Goal: Share content: Share content

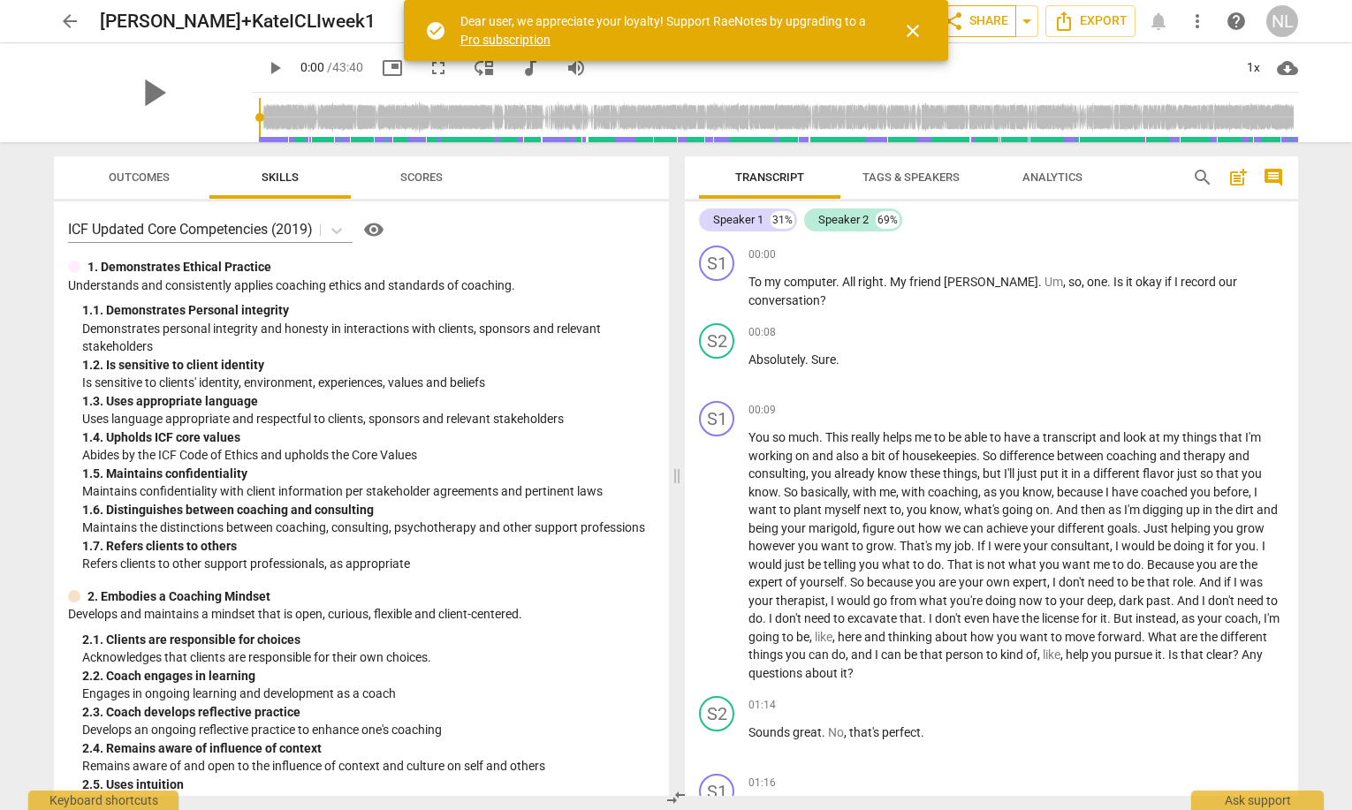
click at [986, 19] on span "share Share" at bounding box center [975, 21] width 65 height 21
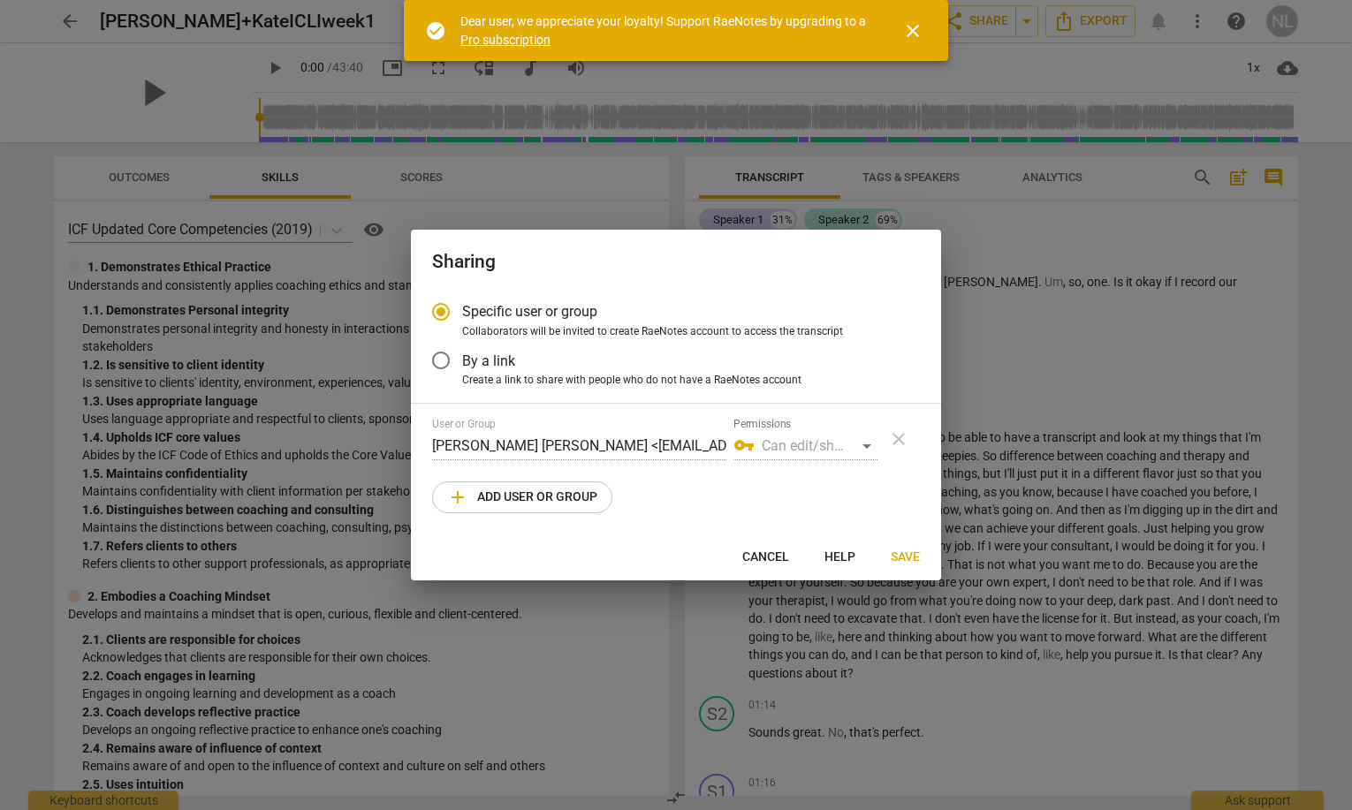
click at [544, 497] on span "add Add user or group" at bounding box center [522, 497] width 150 height 21
radio input "false"
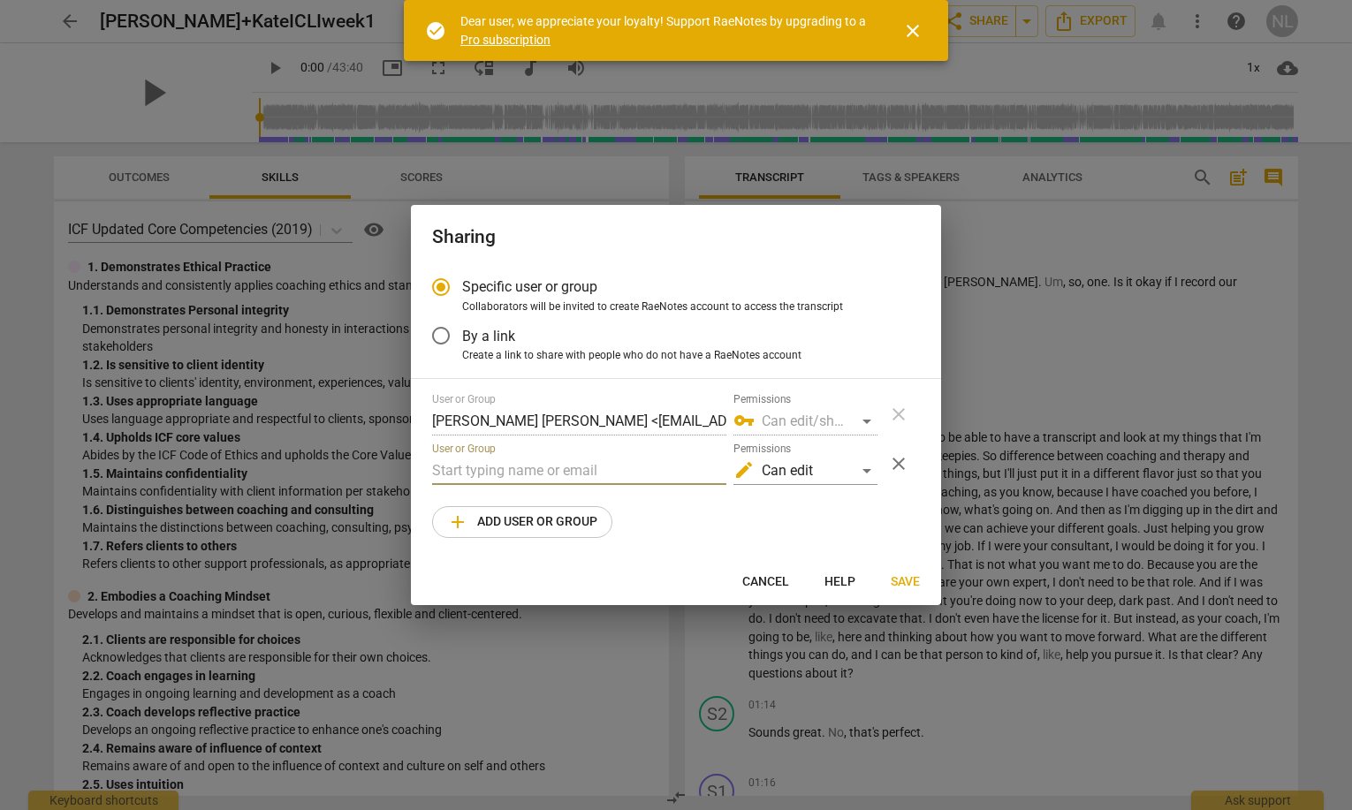
click at [549, 464] on input "text" at bounding box center [579, 471] width 294 height 28
type input "icli"
click at [504, 486] on div "User or Group [PERSON_NAME] [PERSON_NAME] <[EMAIL_ADDRESS][DOMAIN_NAME]> Permis…" at bounding box center [676, 465] width 488 height 145
click at [505, 475] on input "icli" at bounding box center [579, 471] width 294 height 28
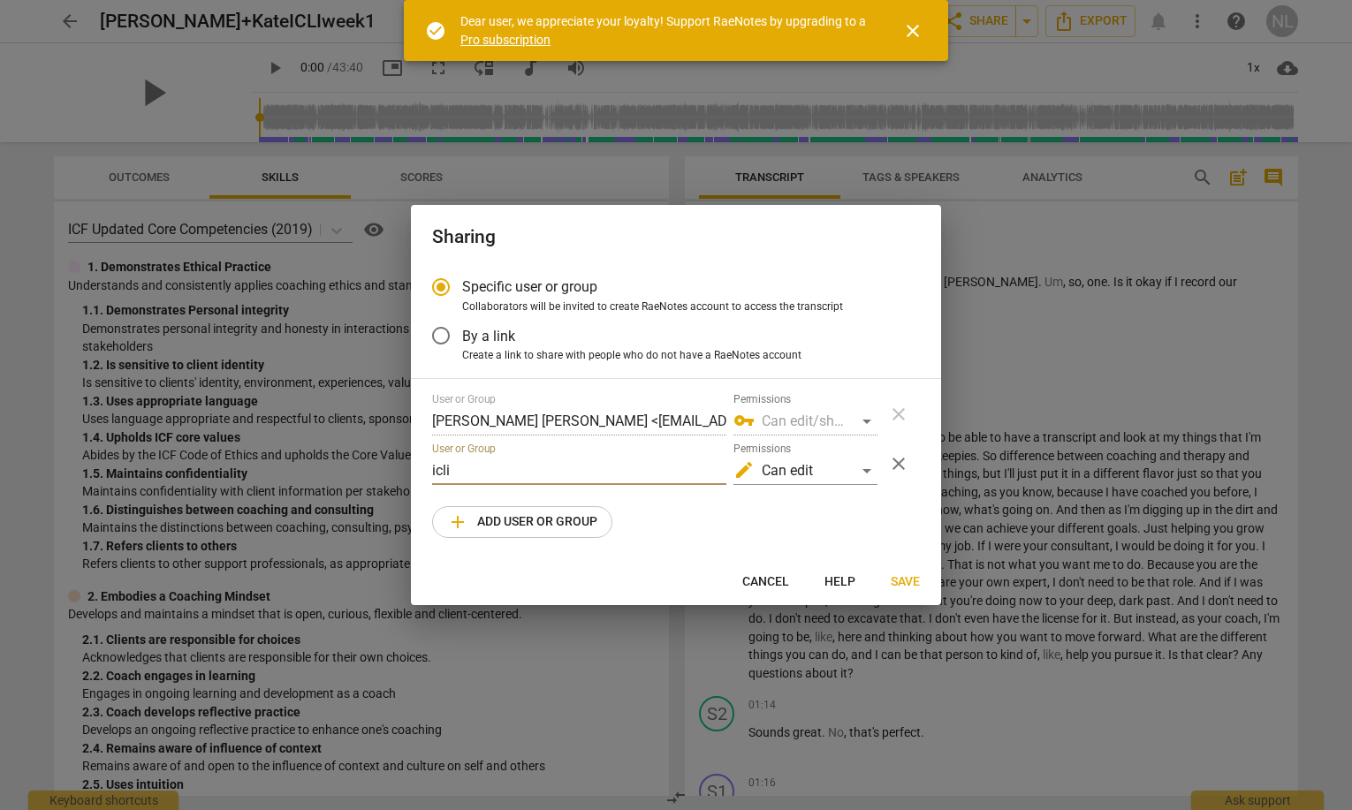
click at [505, 475] on input "icli" at bounding box center [579, 471] width 294 height 28
paste input "[EMAIL_ADDRESS][DOMAIN_NAME]"
type input "[EMAIL_ADDRESS][DOMAIN_NAME]"
click at [896, 580] on span "Save" at bounding box center [904, 582] width 29 height 18
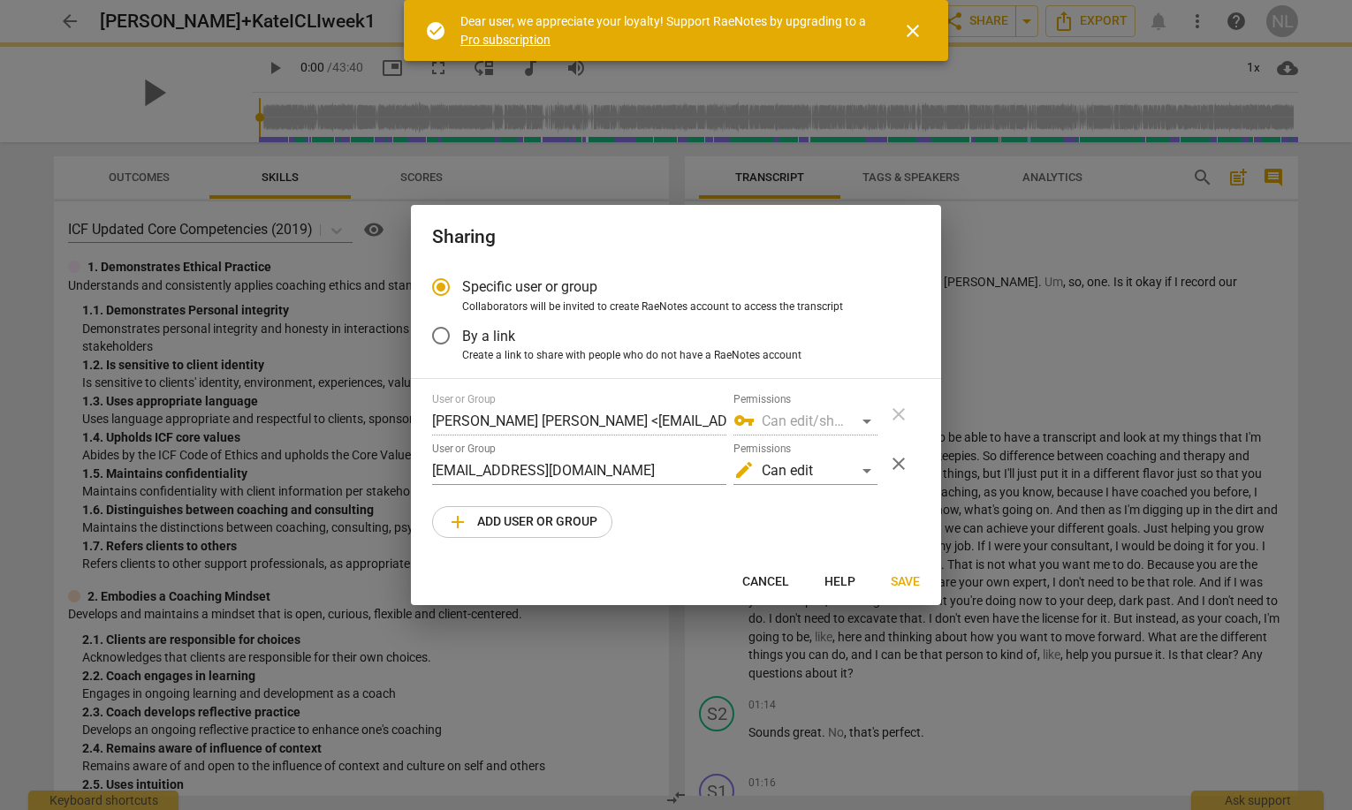
radio input "false"
type input "ICLI RISING Team <[EMAIL_ADDRESS][DOMAIN_NAME]>"
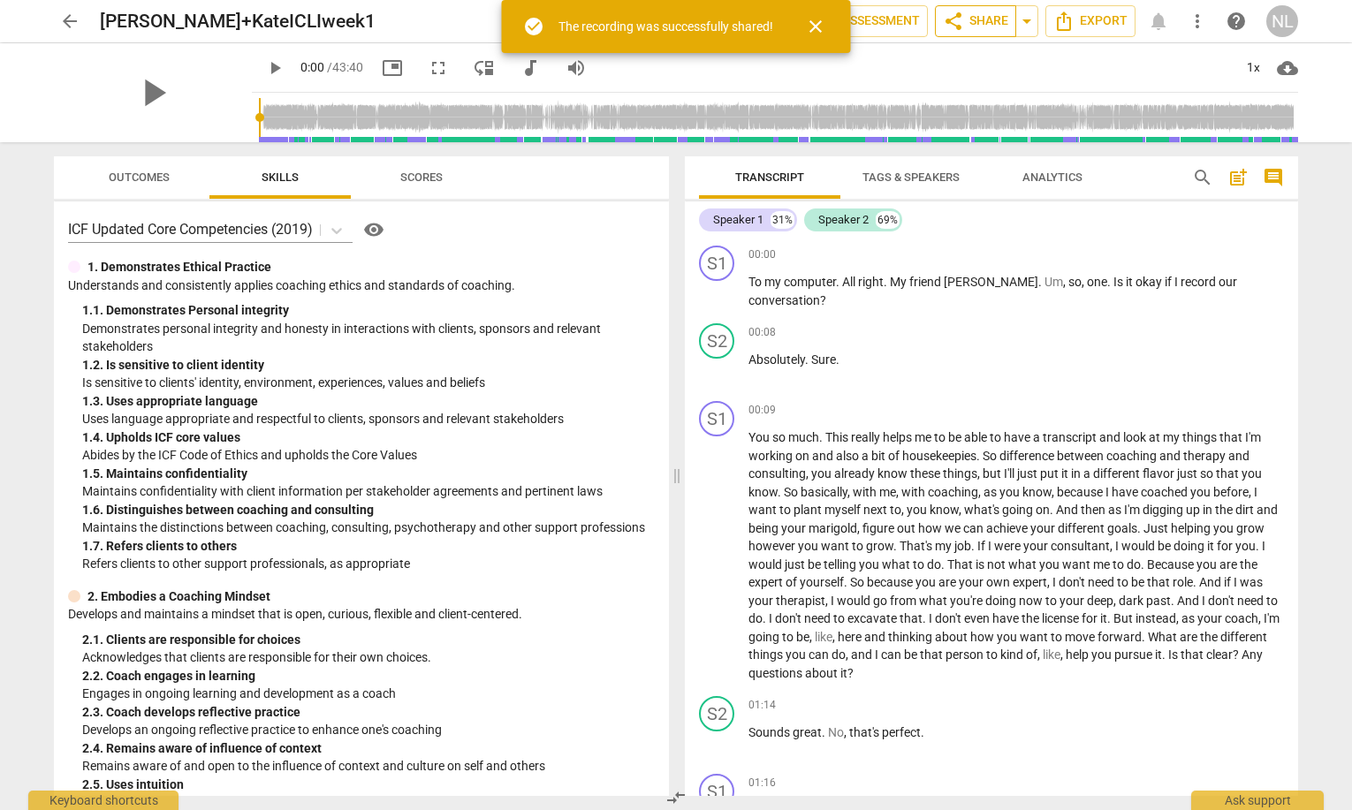
click at [961, 27] on span "share" at bounding box center [953, 21] width 21 height 21
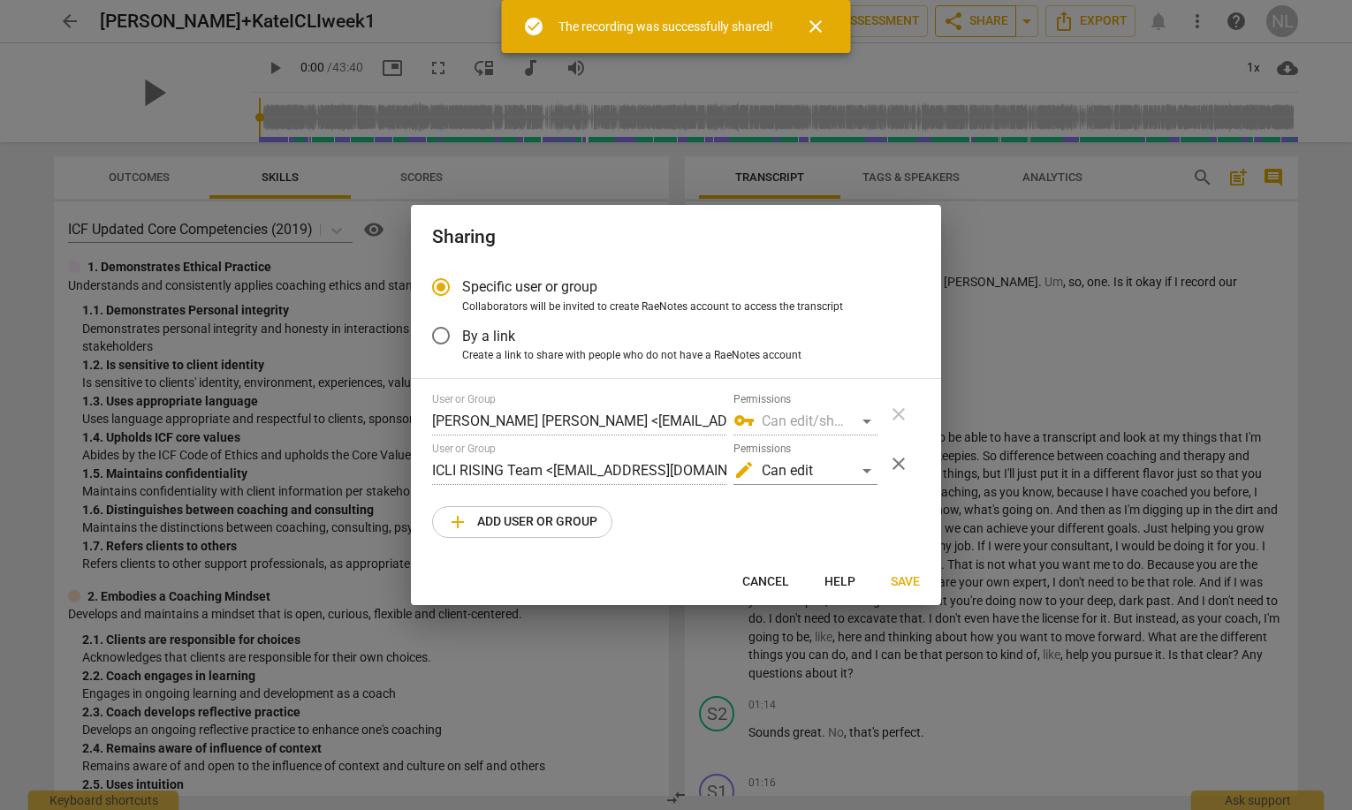
radio input "false"
click at [519, 320] on label "By a link" at bounding box center [663, 335] width 486 height 42
click at [462, 320] on input "By a link" at bounding box center [441, 335] width 42 height 42
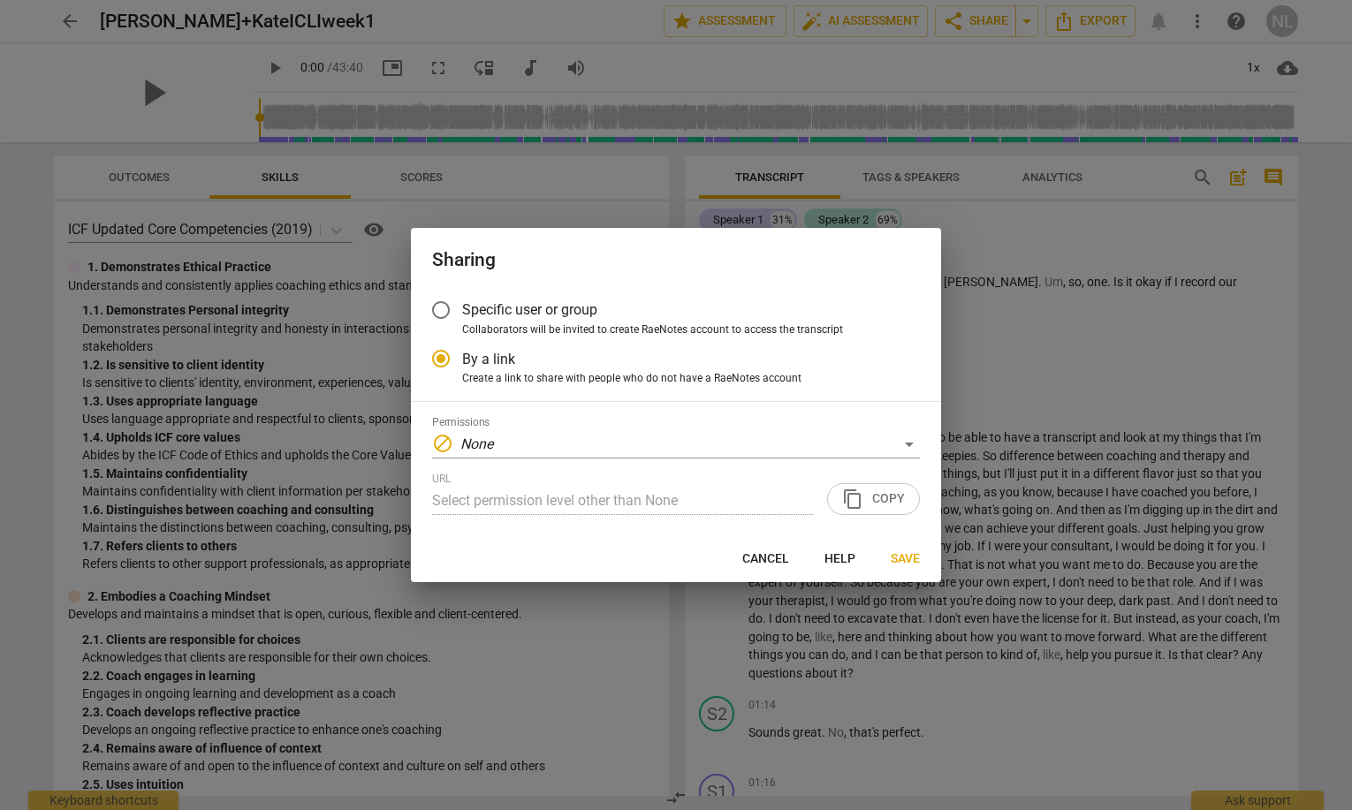
click at [691, 462] on div "Permissions block None URL Select permission level other than None content_copy…" at bounding box center [676, 465] width 488 height 99
click at [702, 457] on div "block None" at bounding box center [676, 444] width 488 height 28
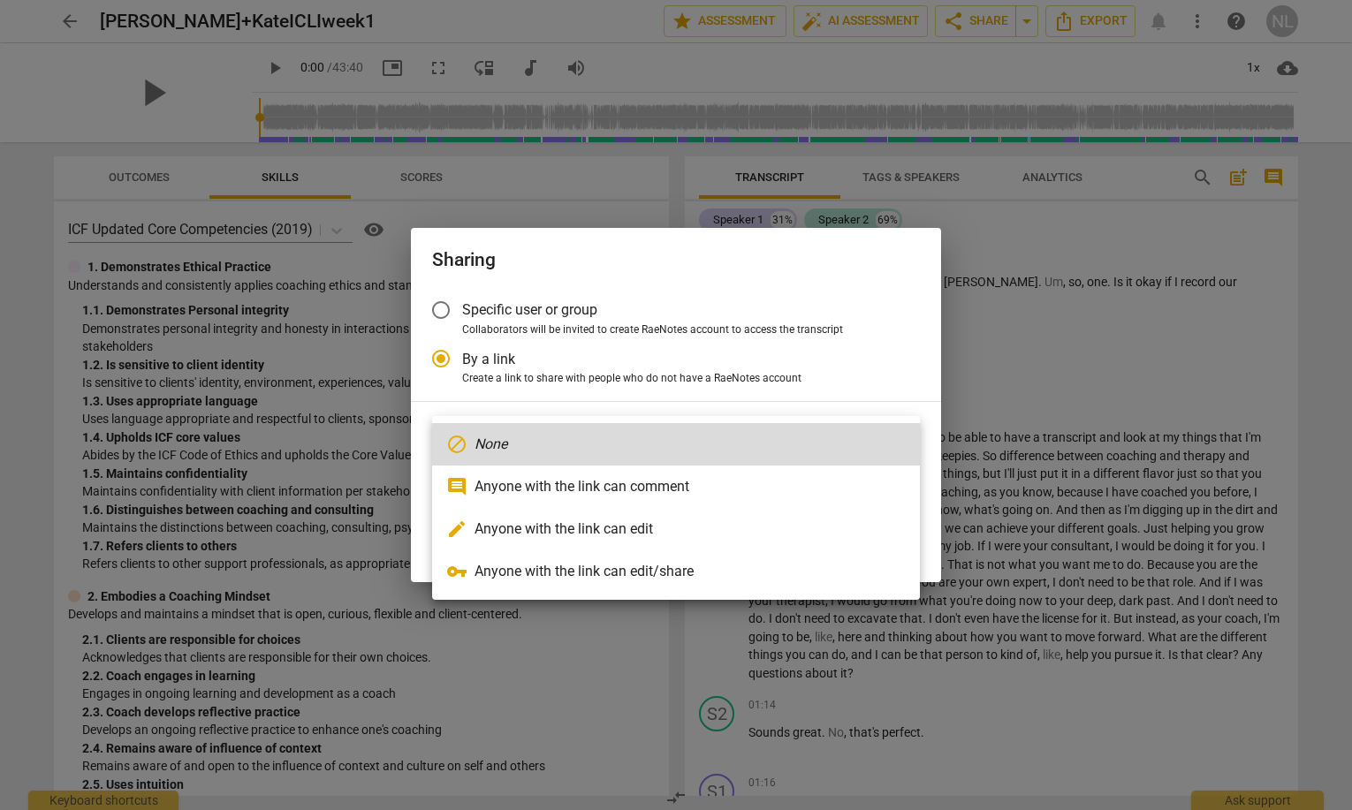
click at [718, 488] on li "comment Anyone with the link can comment" at bounding box center [676, 487] width 488 height 42
radio input "false"
type input "[URL][DOMAIN_NAME]"
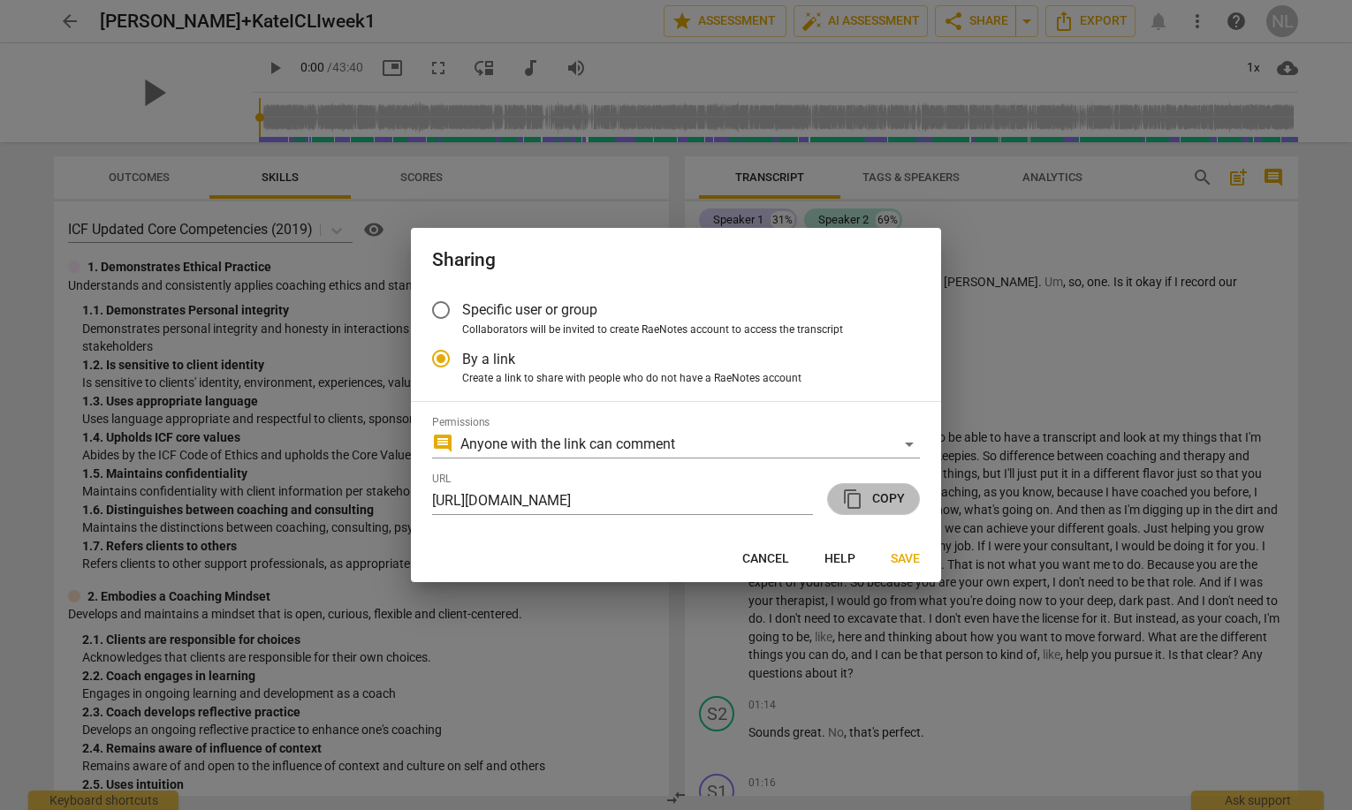
click at [875, 509] on span "content_copy Copy" at bounding box center [873, 499] width 63 height 21
click at [910, 556] on span "Save" at bounding box center [904, 559] width 29 height 18
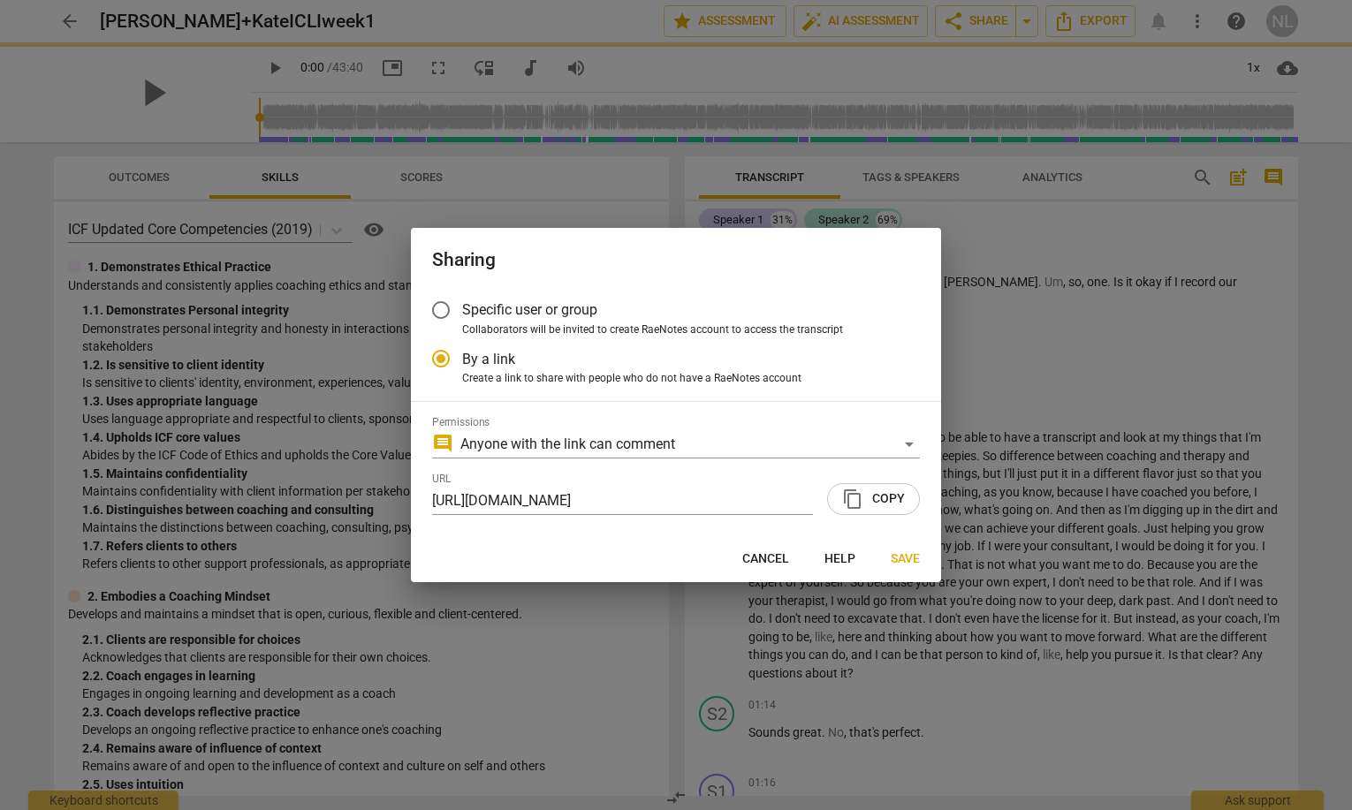
radio input "false"
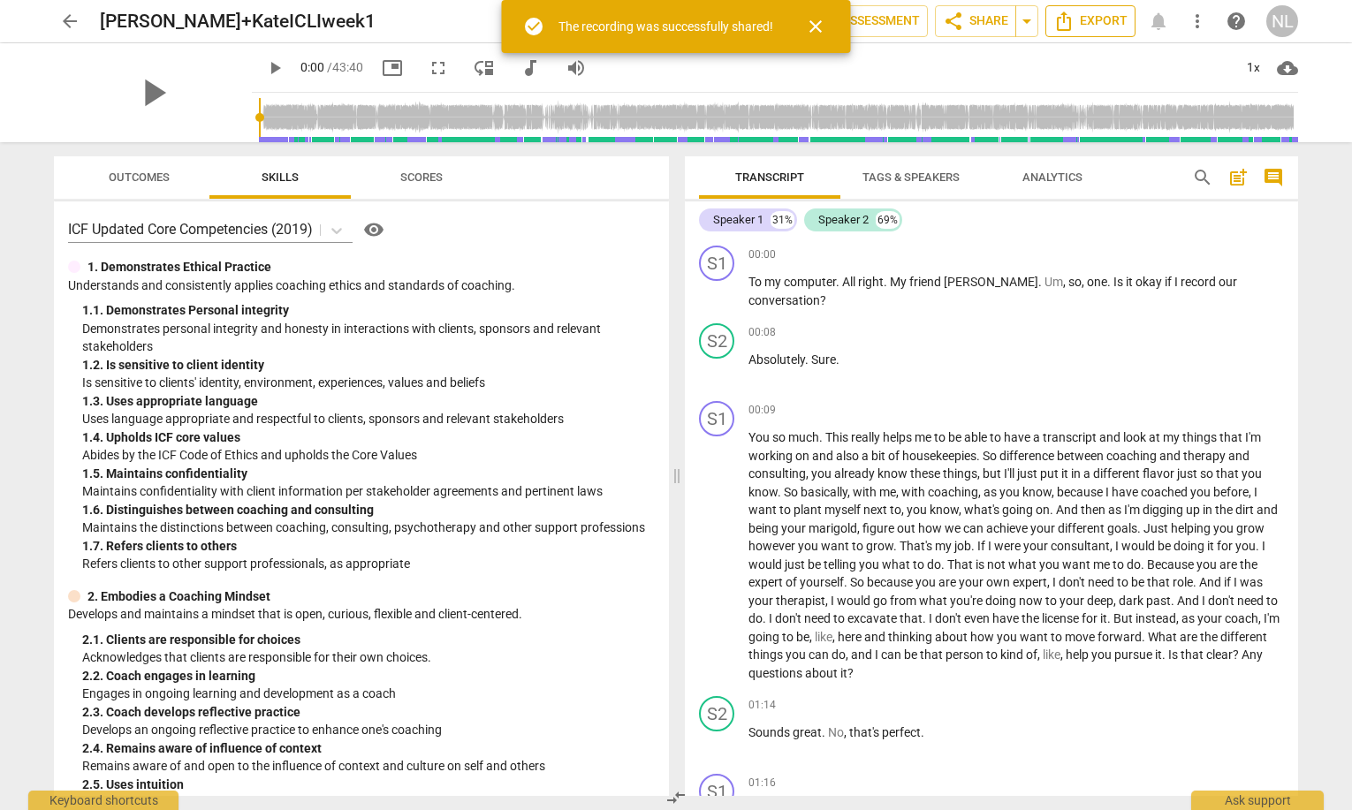
click at [1099, 17] on span "Export" at bounding box center [1090, 21] width 74 height 21
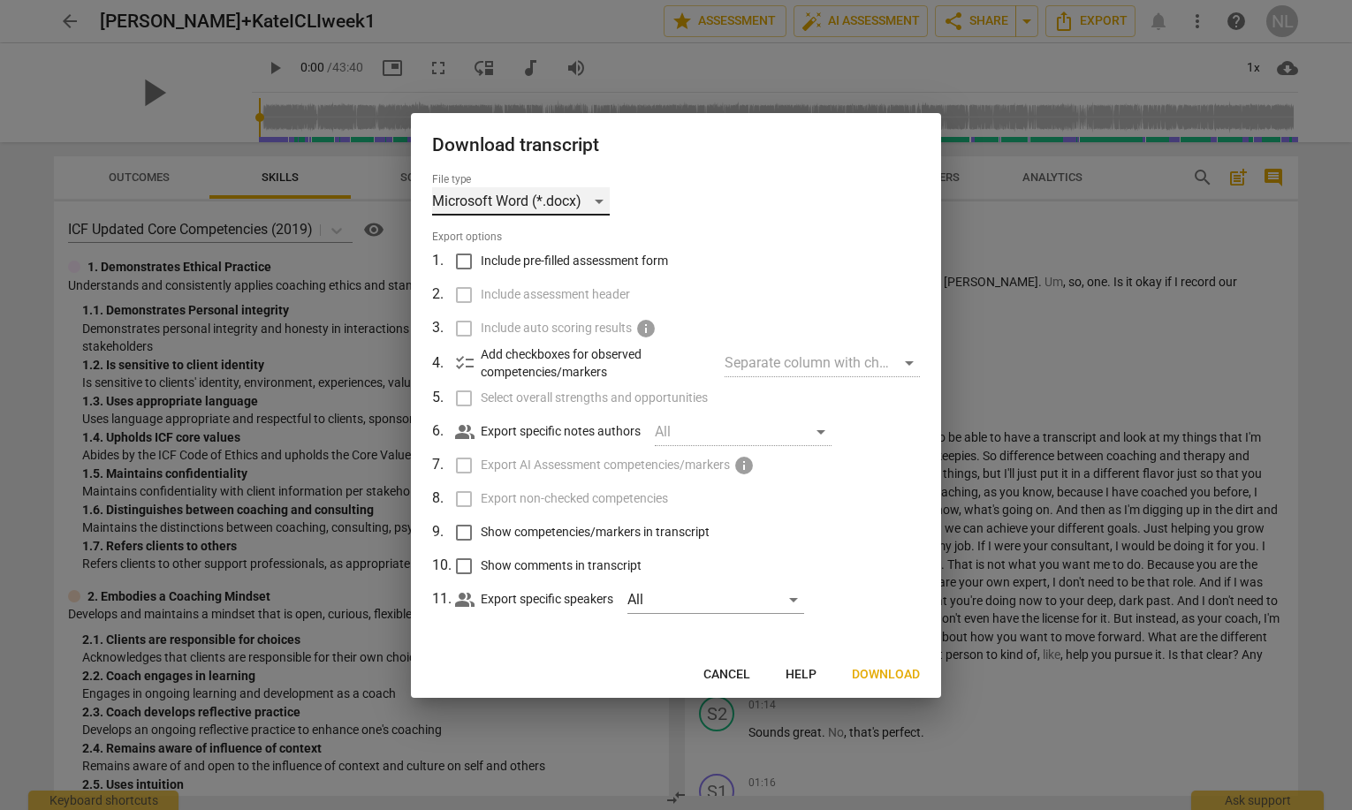
click at [610, 203] on div "Microsoft Word (*.docx)" at bounding box center [521, 201] width 178 height 28
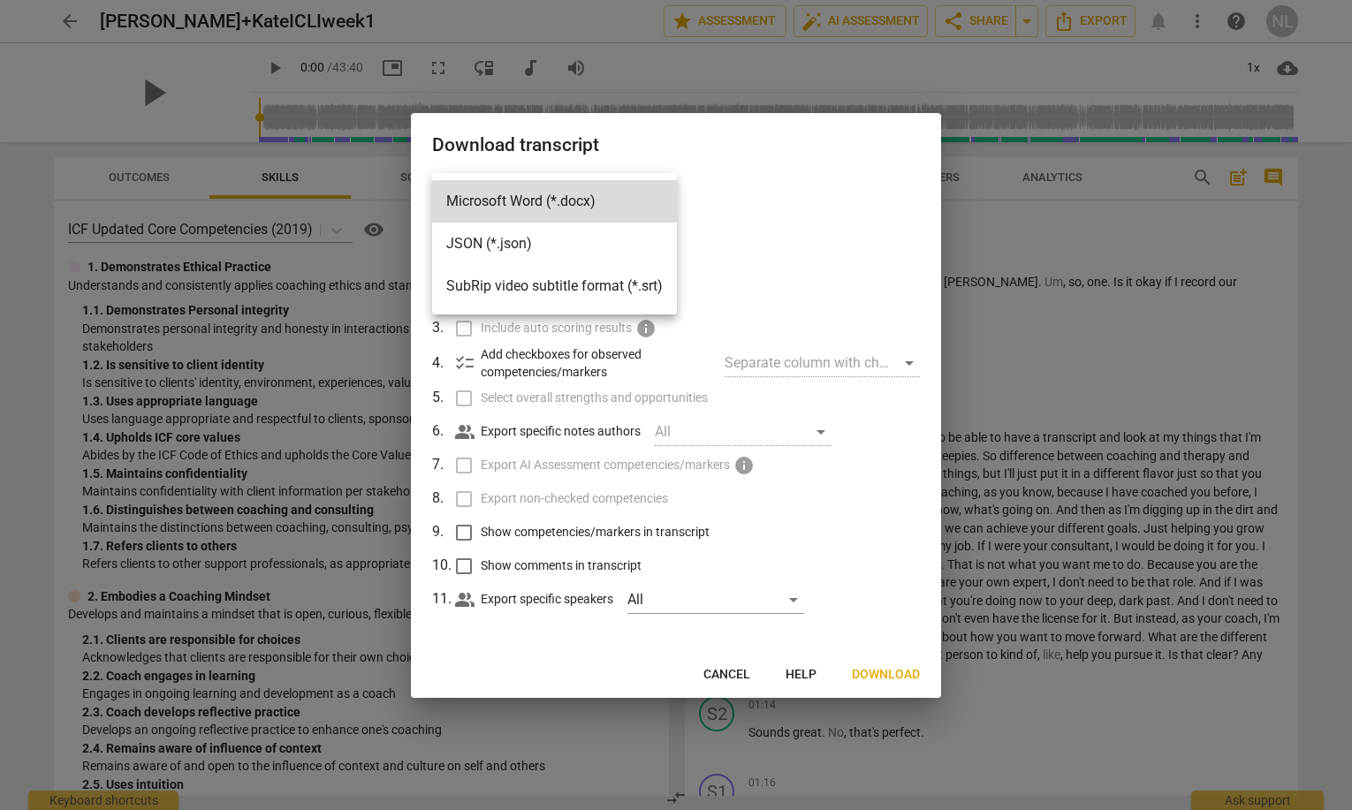
click at [759, 214] on div at bounding box center [676, 405] width 1352 height 810
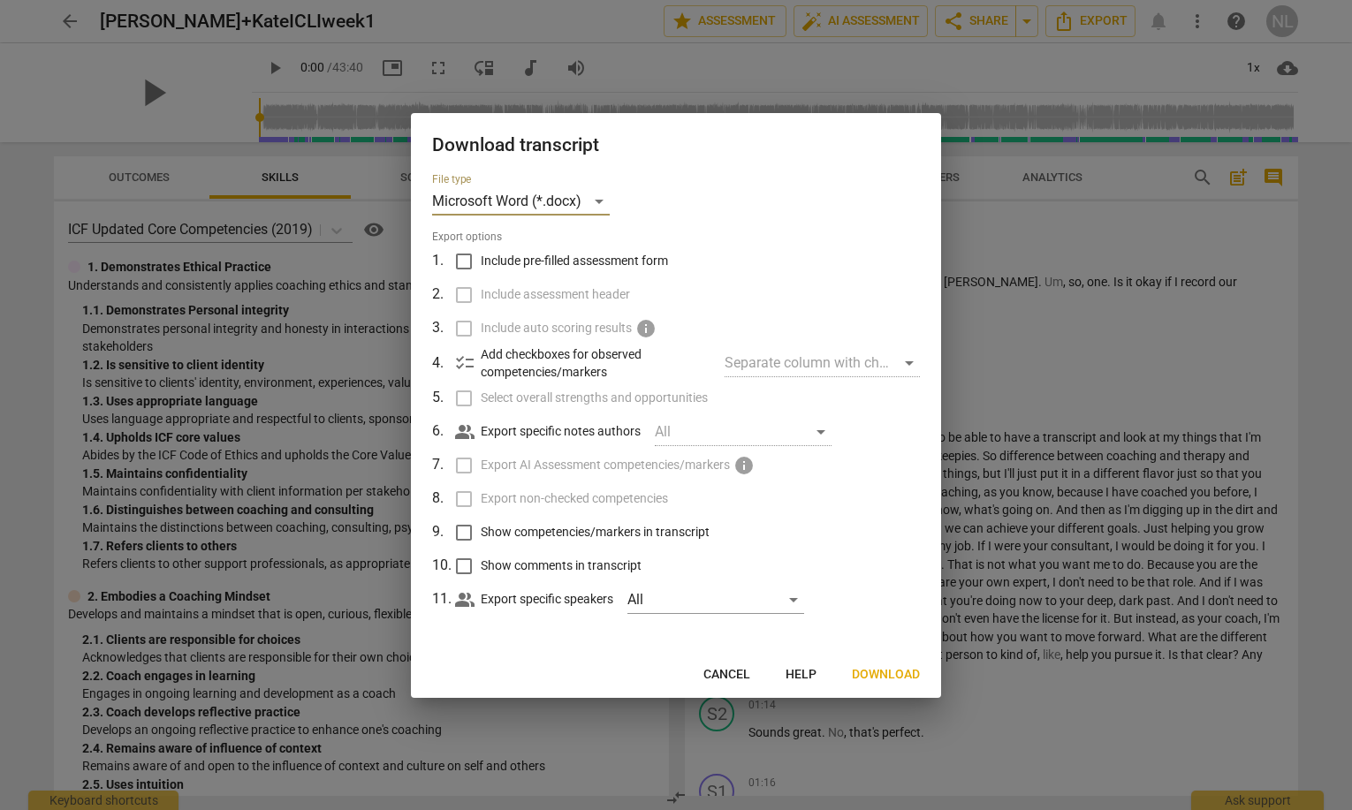
click at [894, 674] on span "Download" at bounding box center [886, 675] width 68 height 18
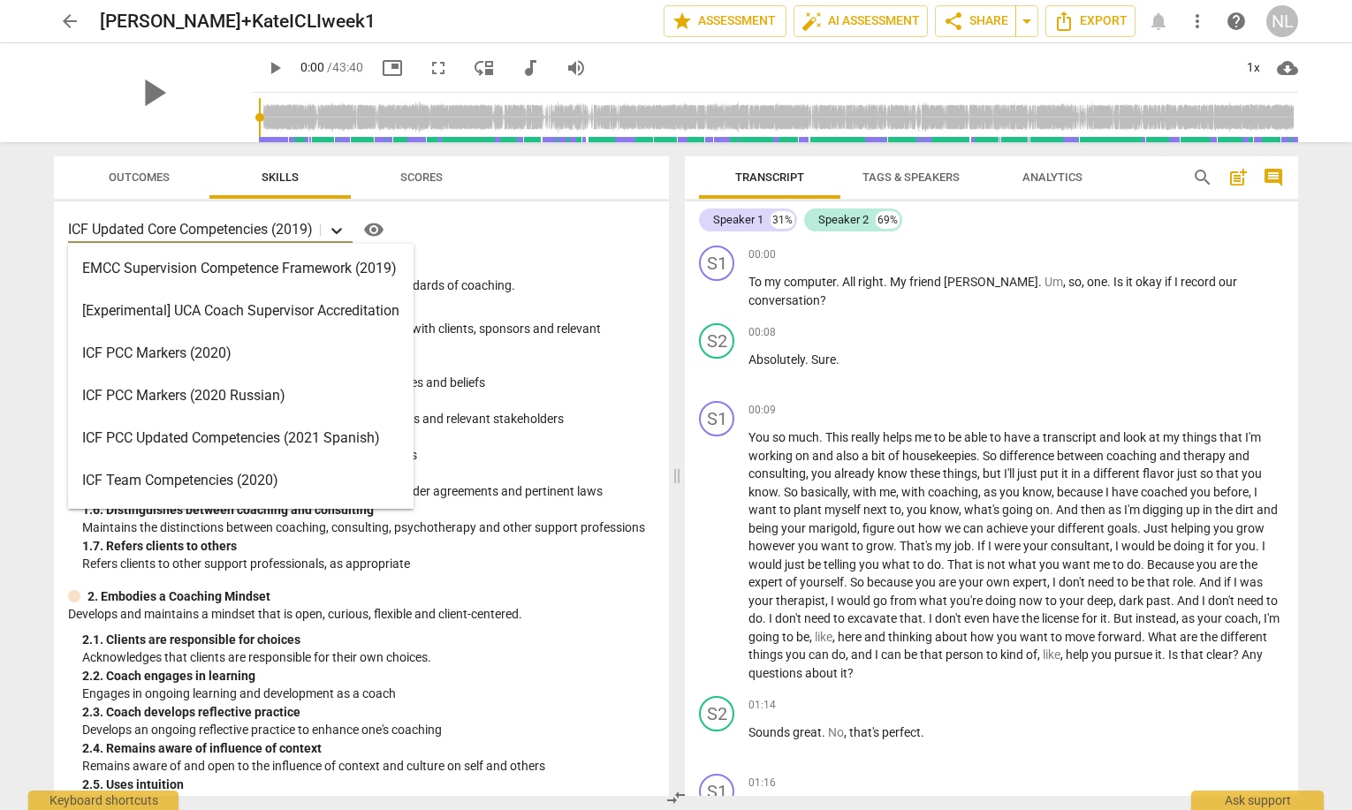
click at [334, 231] on icon at bounding box center [337, 231] width 18 height 18
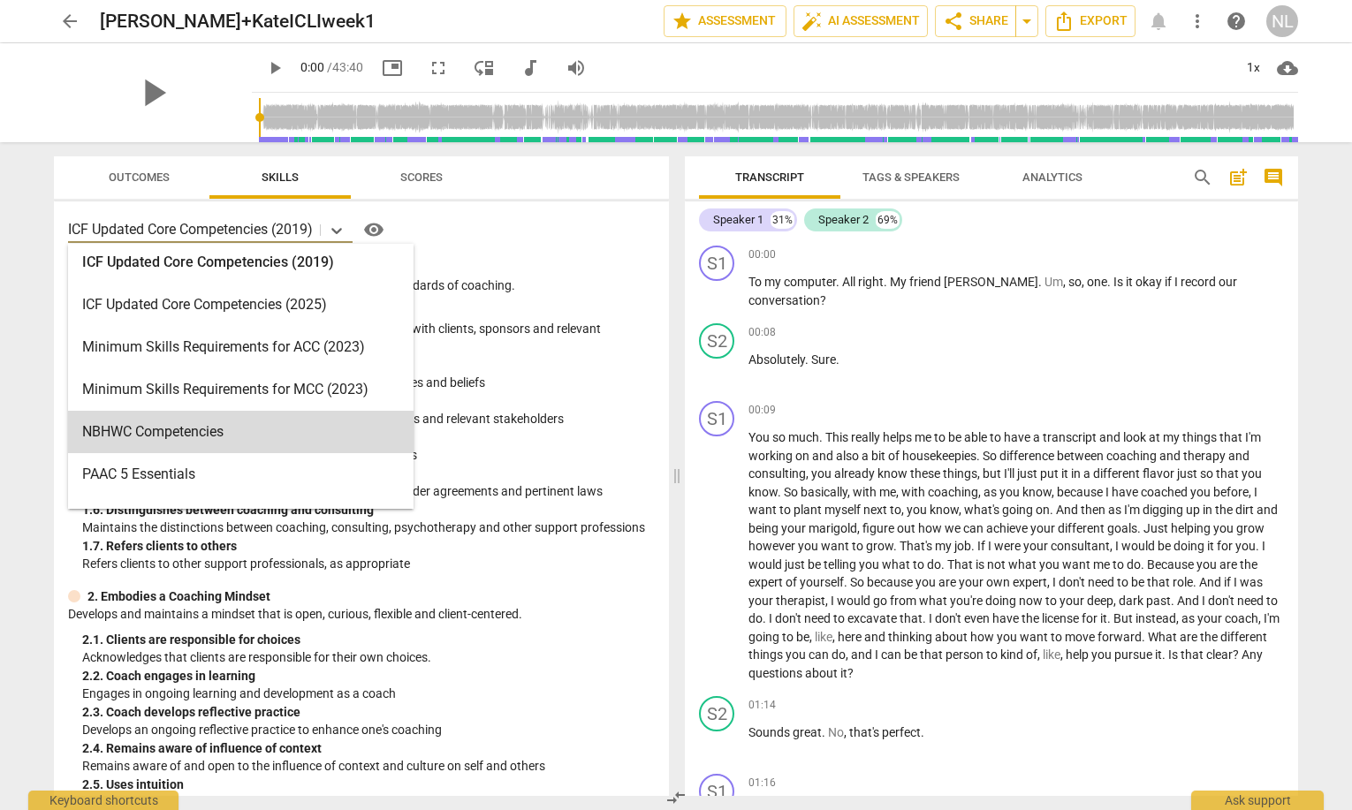
scroll to position [297, 0]
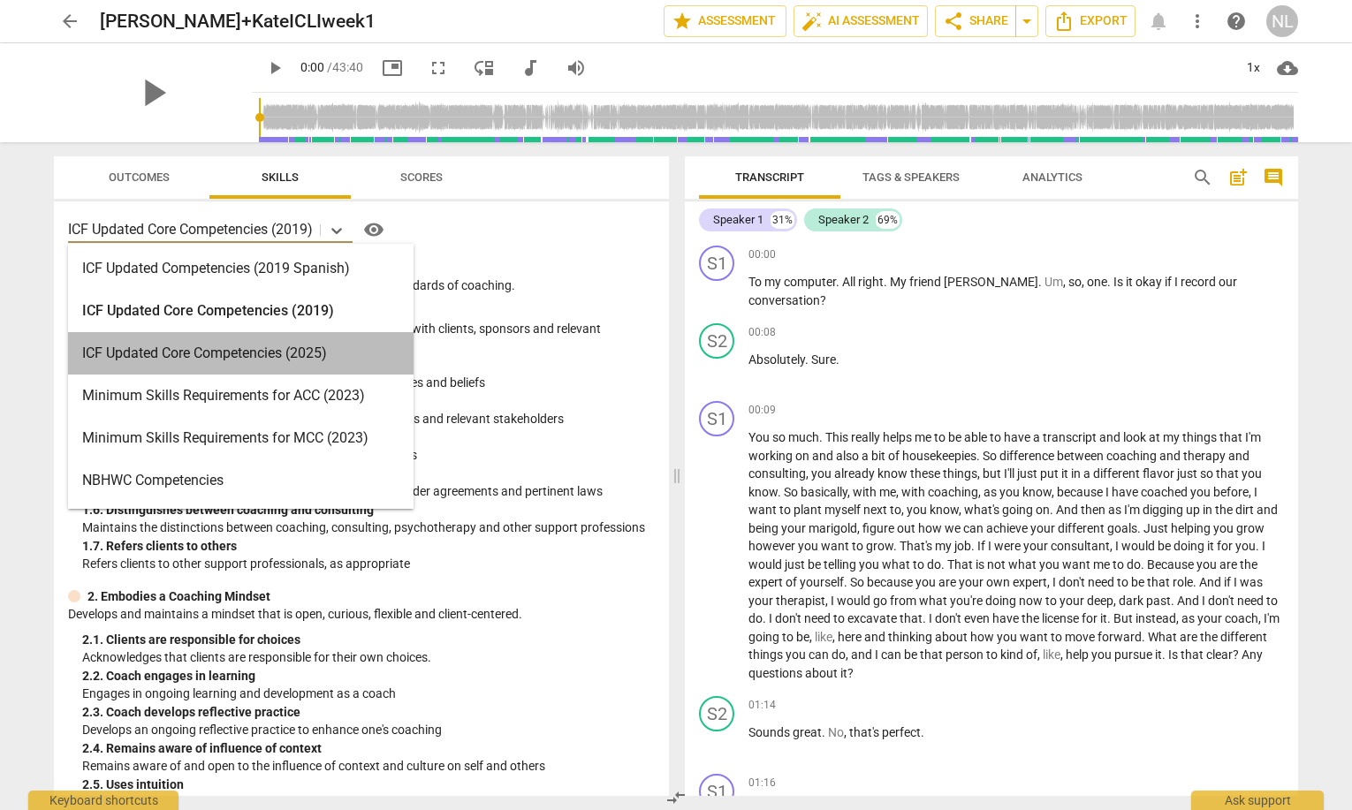
click at [270, 353] on div "ICF Updated Core Competencies (2025)" at bounding box center [240, 353] width 345 height 42
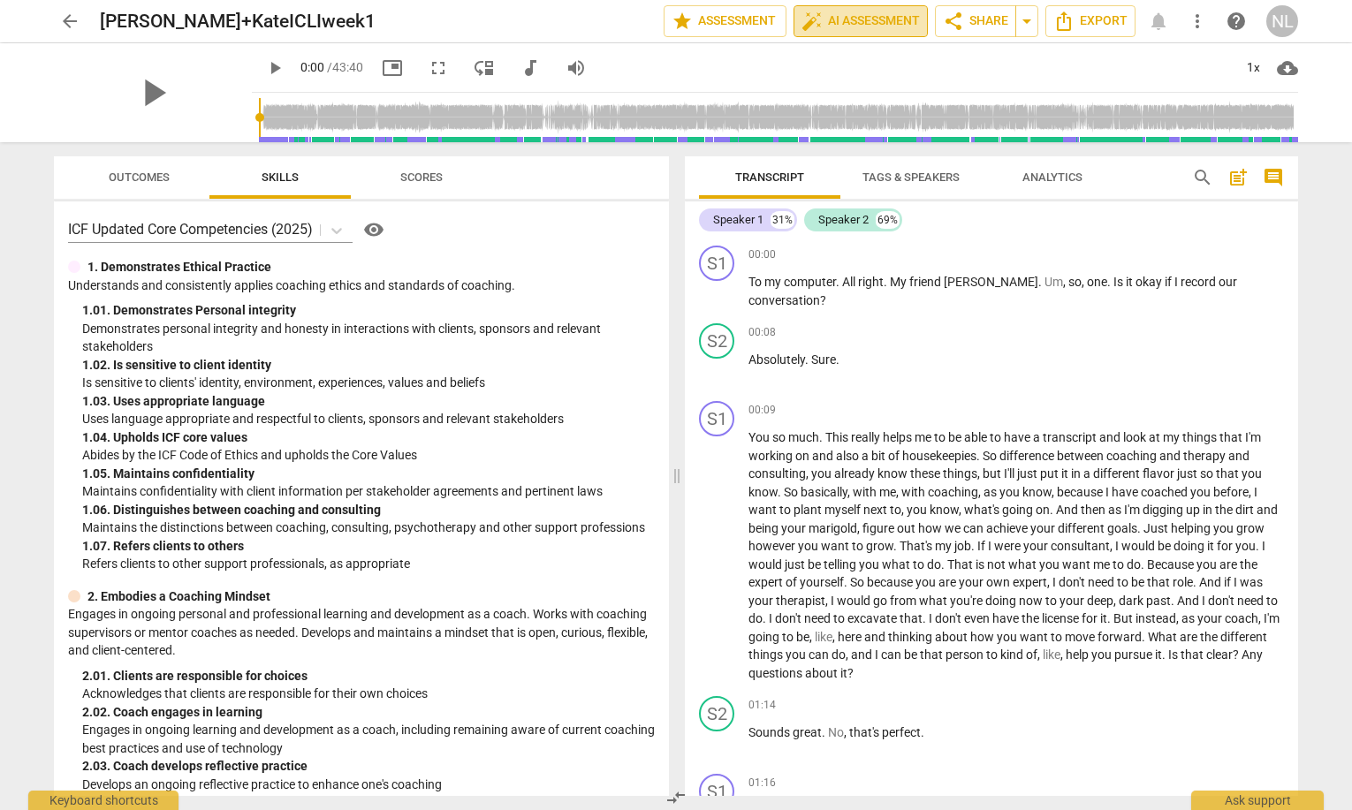
click at [828, 28] on span "auto_fix_high AI Assessment" at bounding box center [860, 21] width 118 height 21
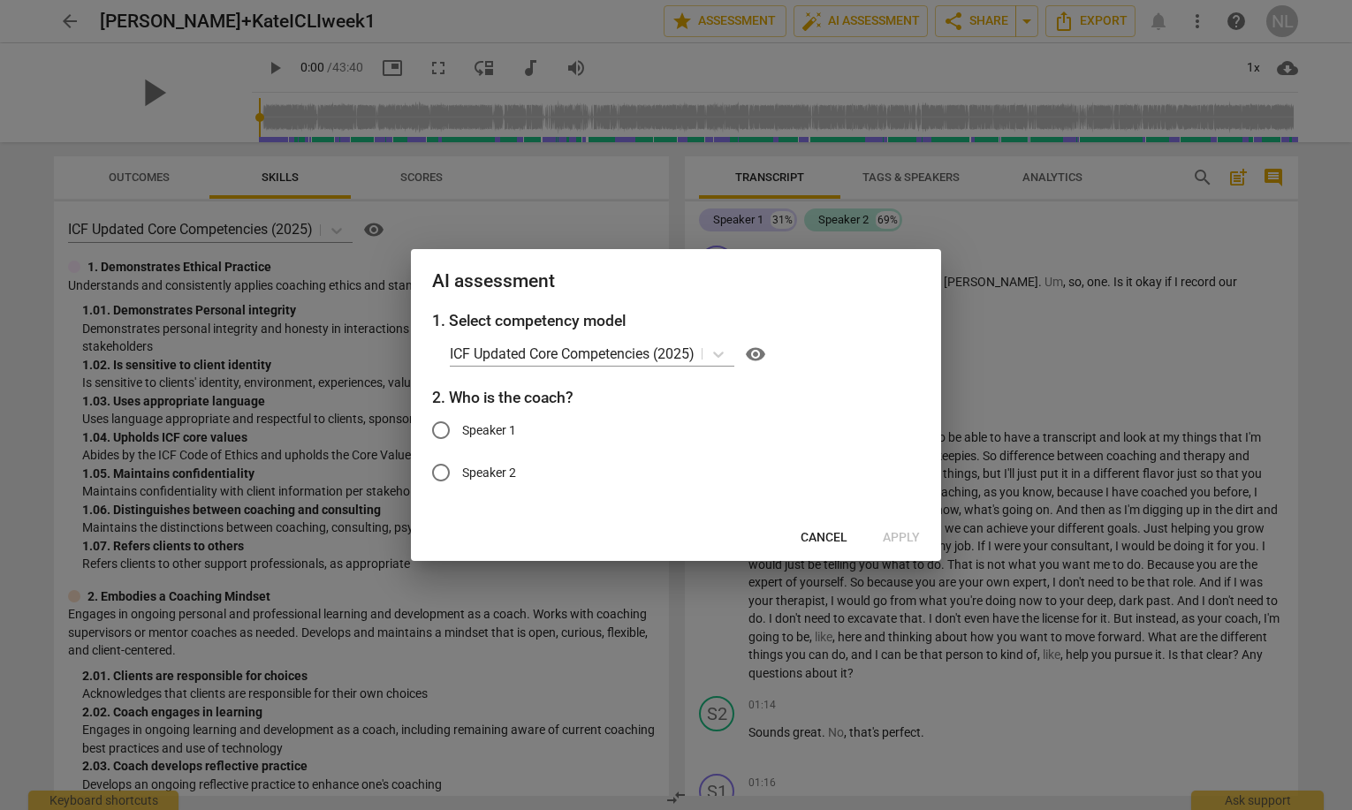
click at [450, 427] on input "Speaker 1" at bounding box center [441, 430] width 42 height 42
radio input "true"
click at [896, 532] on span "Apply" at bounding box center [901, 538] width 37 height 18
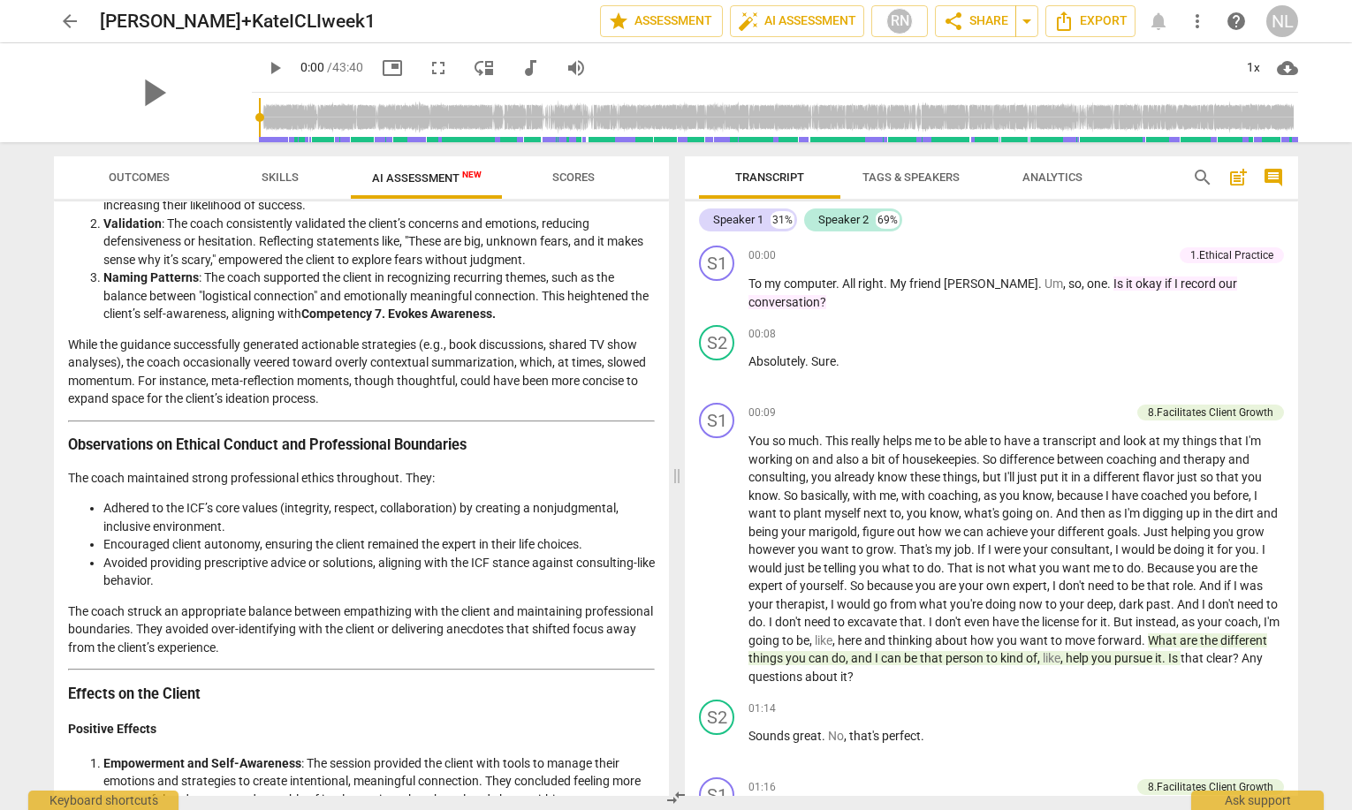
scroll to position [1526, 0]
